Goal: Check status: Check status

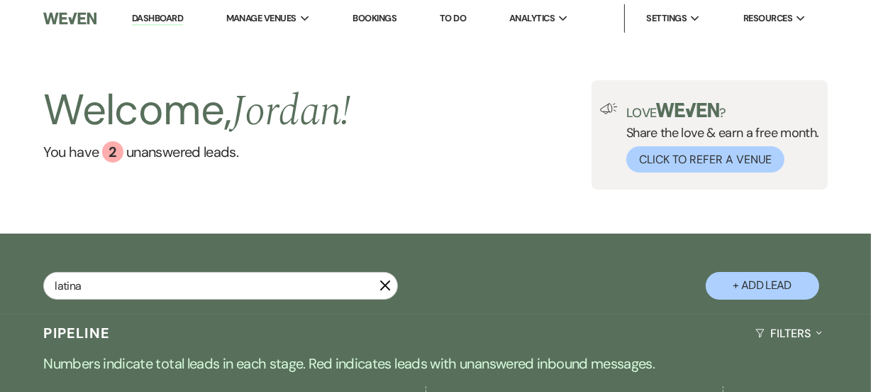
type input "latina"
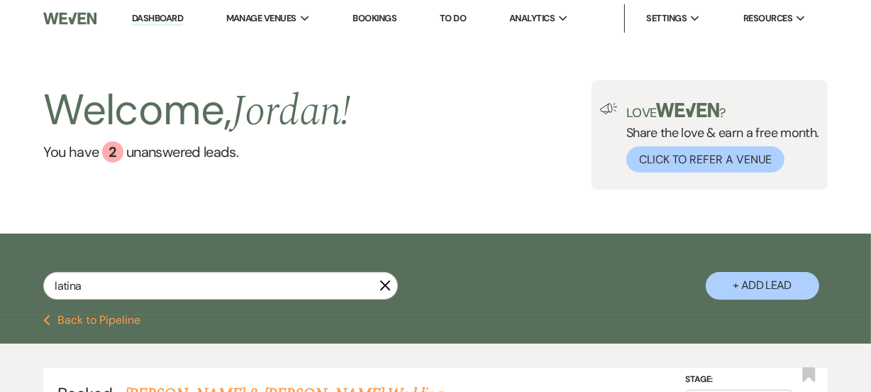
click at [397, 297] on div "latina" at bounding box center [220, 286] width 355 height 28
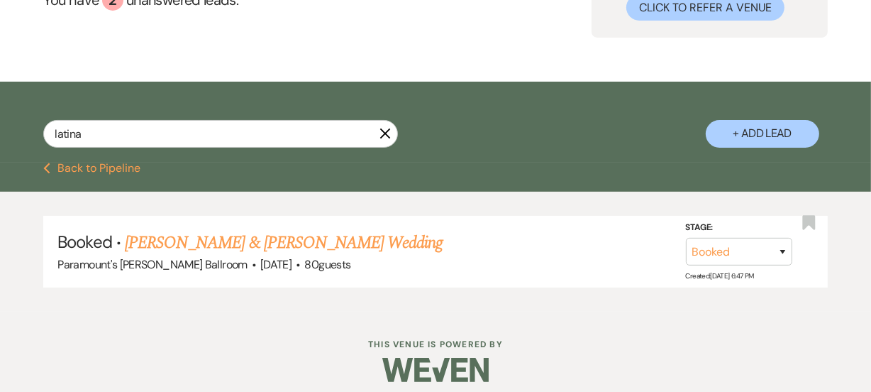
scroll to position [162, 0]
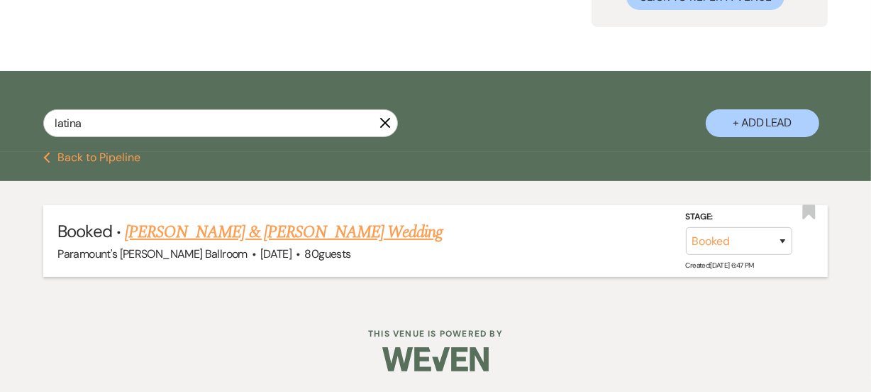
click at [333, 232] on link "[PERSON_NAME] & [PERSON_NAME] Wedding" at bounding box center [284, 232] width 318 height 26
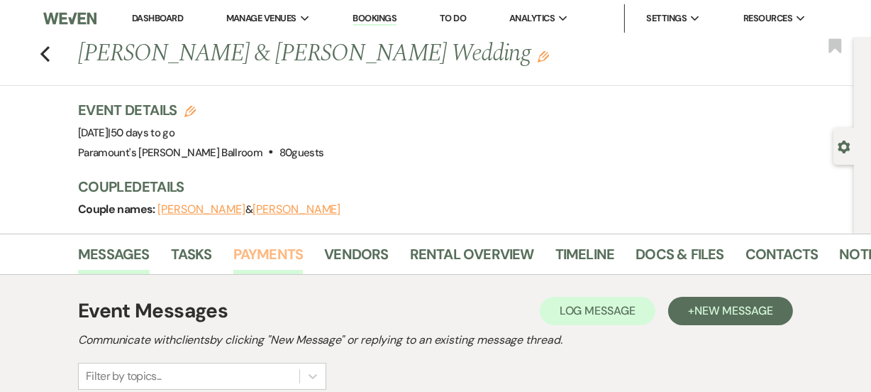
click at [278, 256] on link "Payments" at bounding box center [268, 258] width 70 height 31
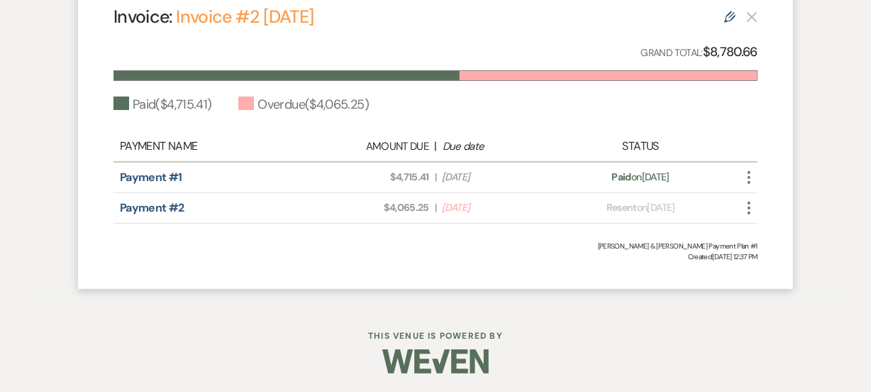
scroll to position [438, 0]
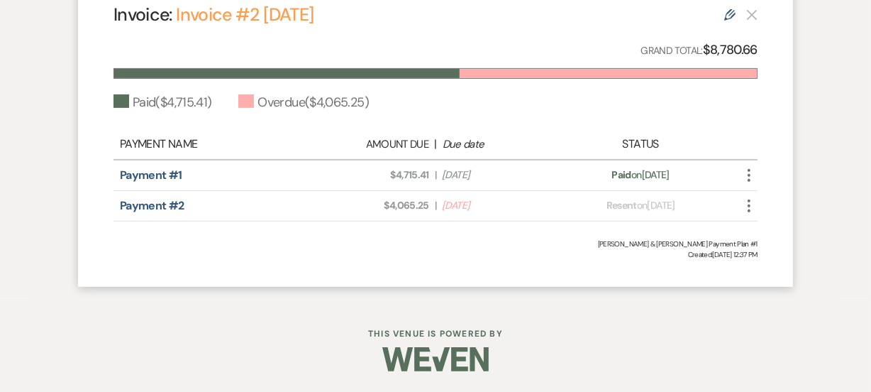
click at [0, 11] on div "Messages Tasks Payments Vendors Rental Overview Timeline Docs & Files Contacts …" at bounding box center [435, 48] width 871 height 506
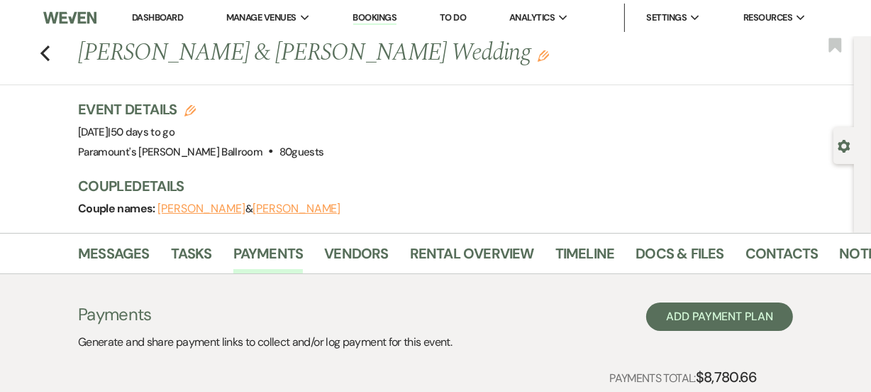
scroll to position [0, 0]
click at [150, 9] on li "Dashboard" at bounding box center [157, 18] width 65 height 28
click at [142, 21] on link "Dashboard" at bounding box center [157, 18] width 51 height 12
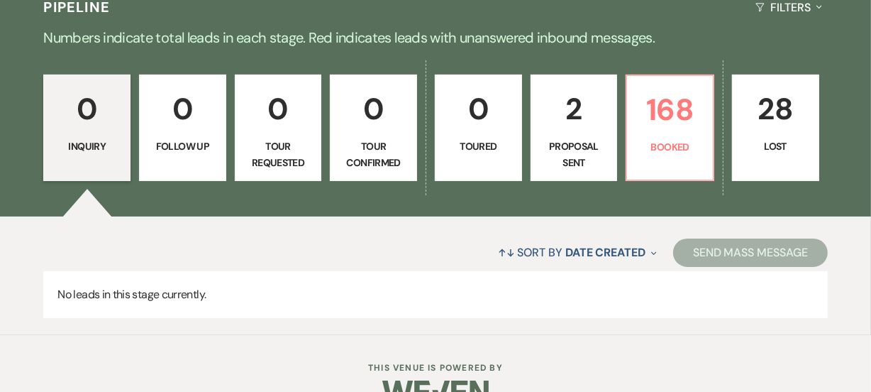
scroll to position [335, 0]
